Goal: Navigation & Orientation: Understand site structure

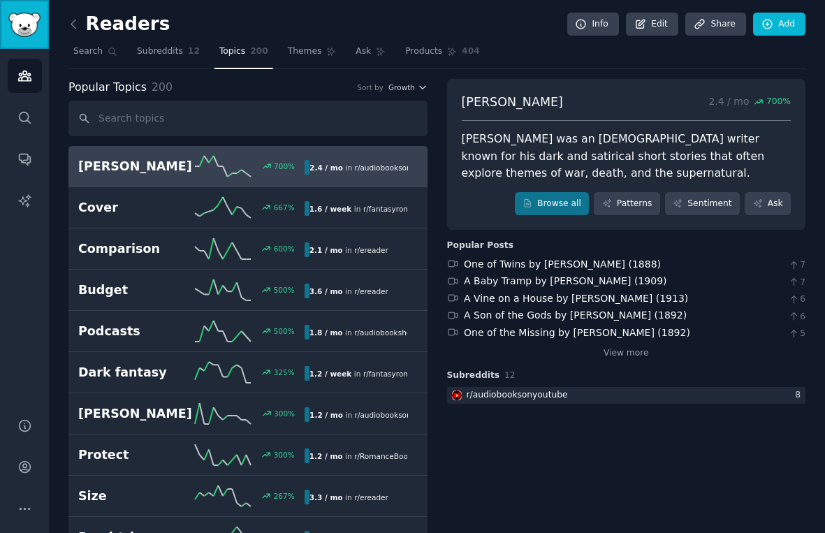
click at [23, 24] on img "Sidebar" at bounding box center [24, 25] width 32 height 24
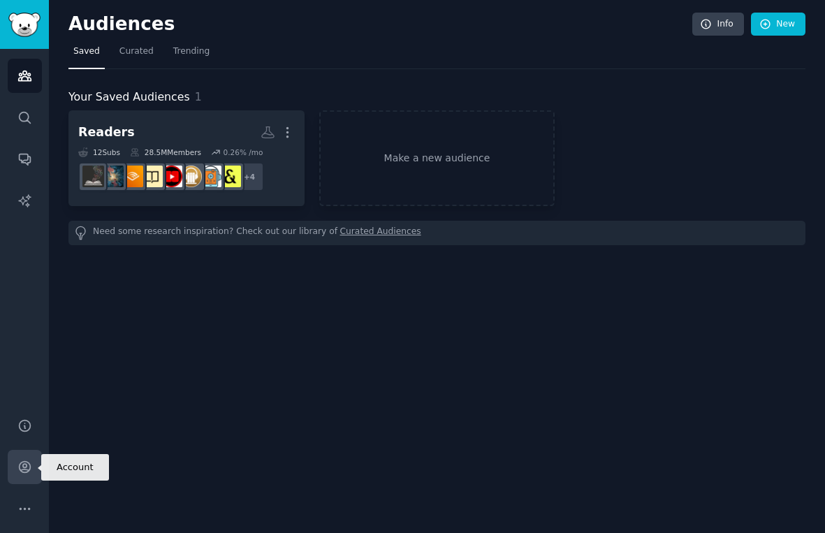
click at [27, 470] on icon "Sidebar" at bounding box center [24, 467] width 11 height 11
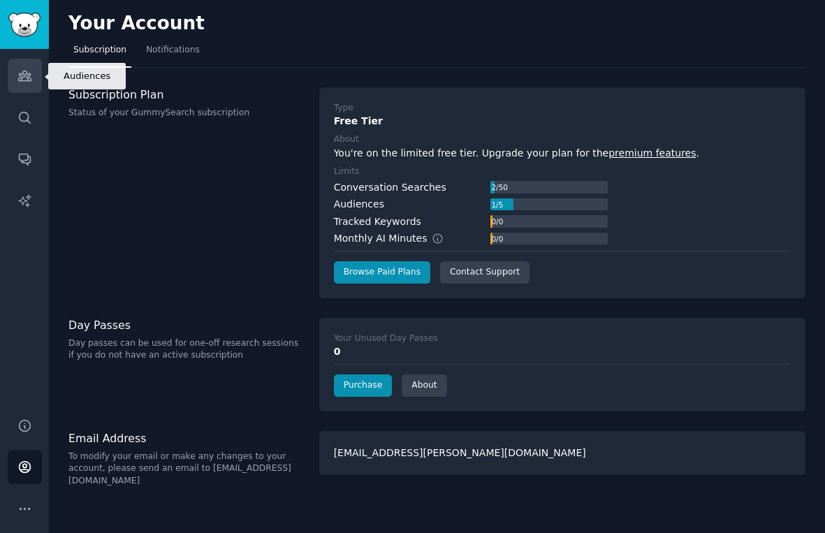
click at [26, 82] on icon "Sidebar" at bounding box center [24, 76] width 15 height 15
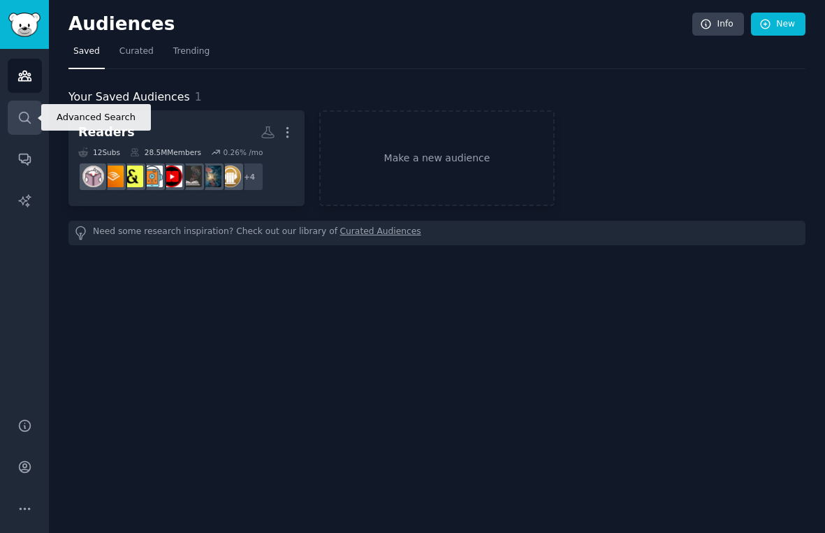
click at [18, 122] on icon "Sidebar" at bounding box center [24, 117] width 15 height 15
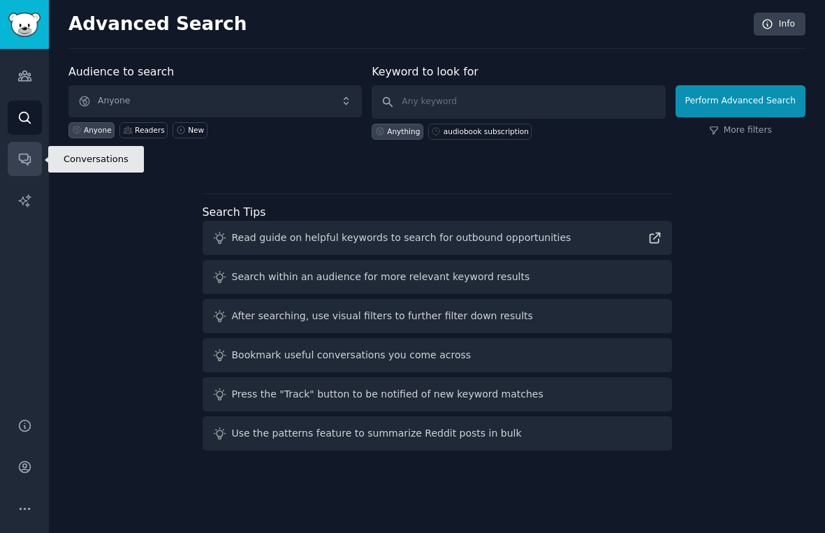
click at [26, 155] on icon "Sidebar" at bounding box center [24, 159] width 15 height 15
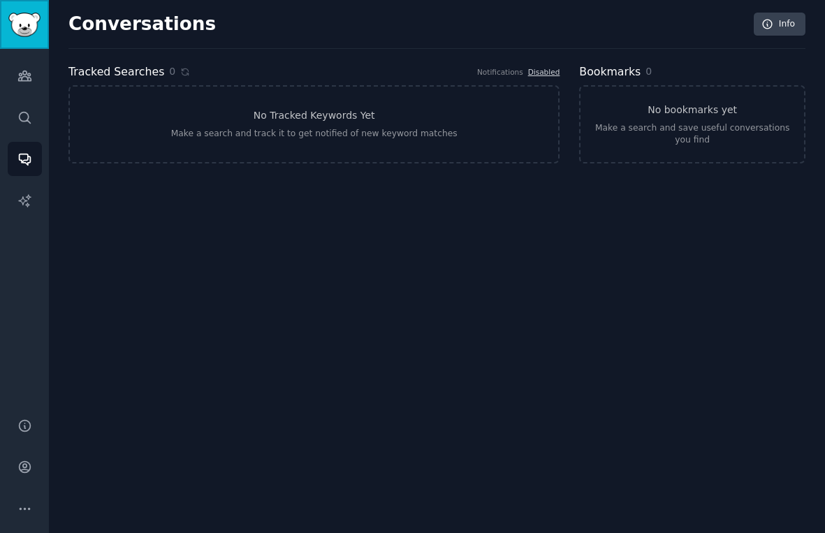
click at [21, 25] on img "Sidebar" at bounding box center [24, 25] width 32 height 24
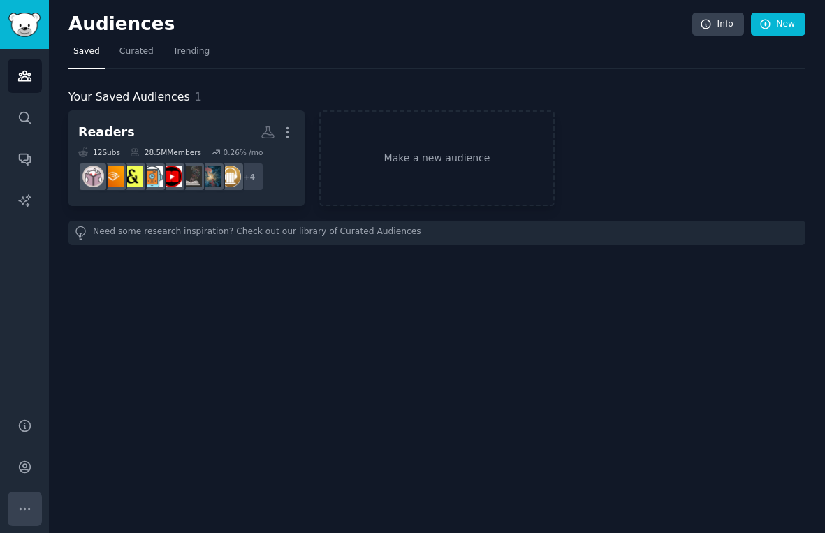
click at [22, 508] on icon "Sidebar" at bounding box center [24, 509] width 15 height 15
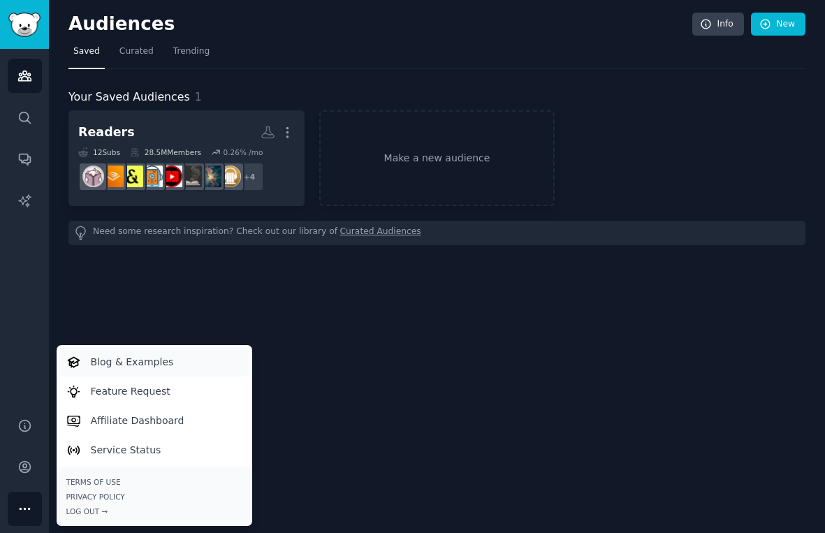
click at [144, 361] on p "Blog & Examples" at bounding box center [132, 362] width 83 height 15
